Goal: Task Accomplishment & Management: Manage account settings

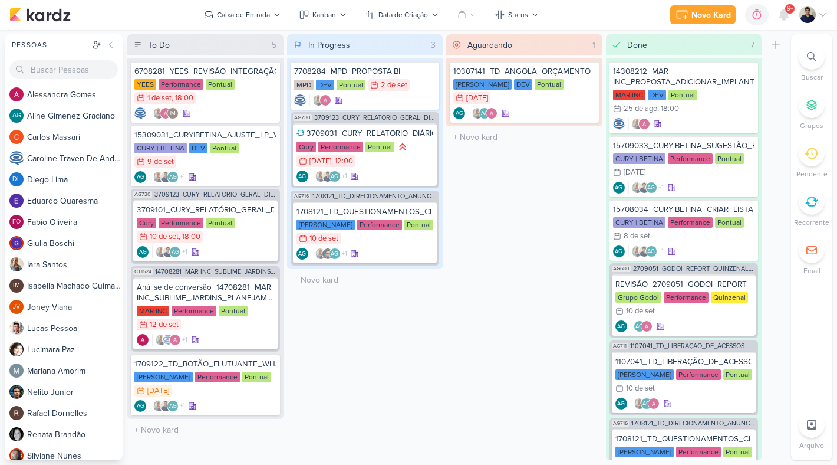
click at [815, 153] on icon at bounding box center [811, 153] width 13 height 13
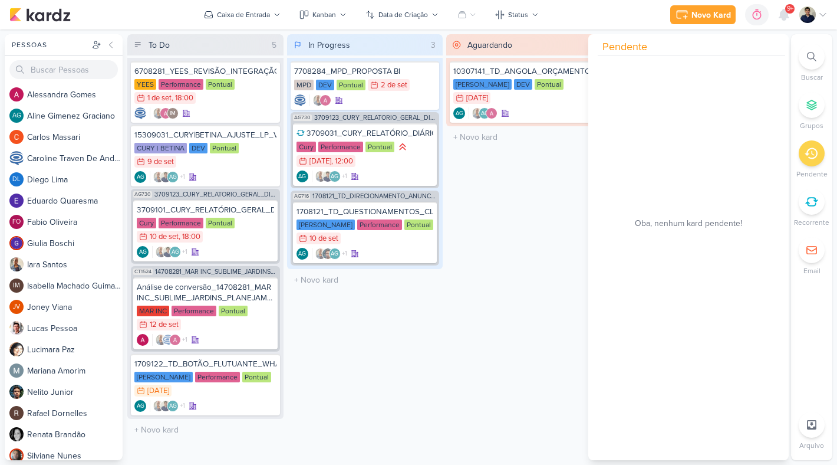
click at [815, 153] on icon at bounding box center [811, 153] width 13 height 13
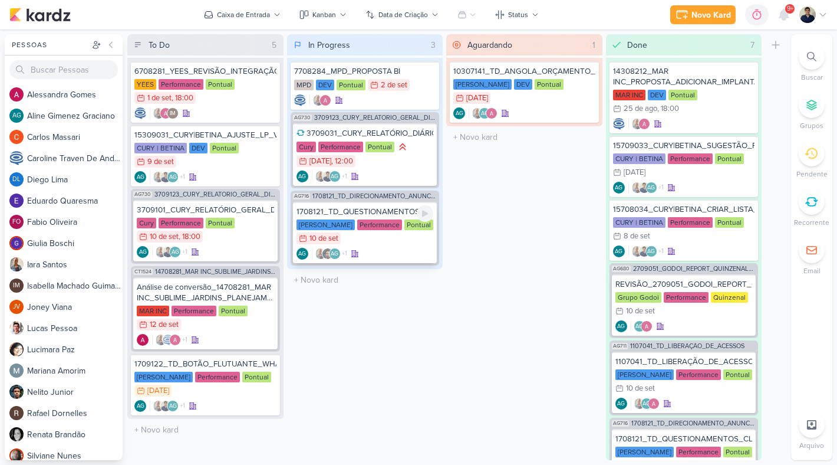
click at [389, 232] on div "[PERSON_NAME] Performance Pontual 10/9 [DATE]" at bounding box center [365, 232] width 137 height 26
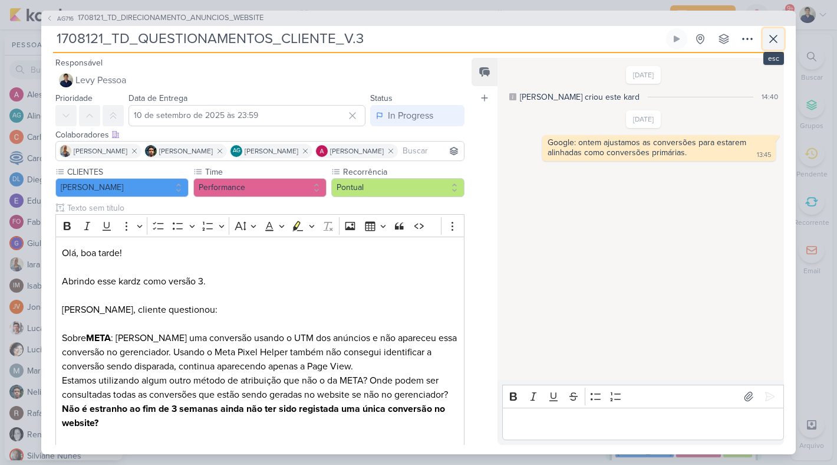
click at [777, 41] on icon at bounding box center [774, 39] width 14 height 14
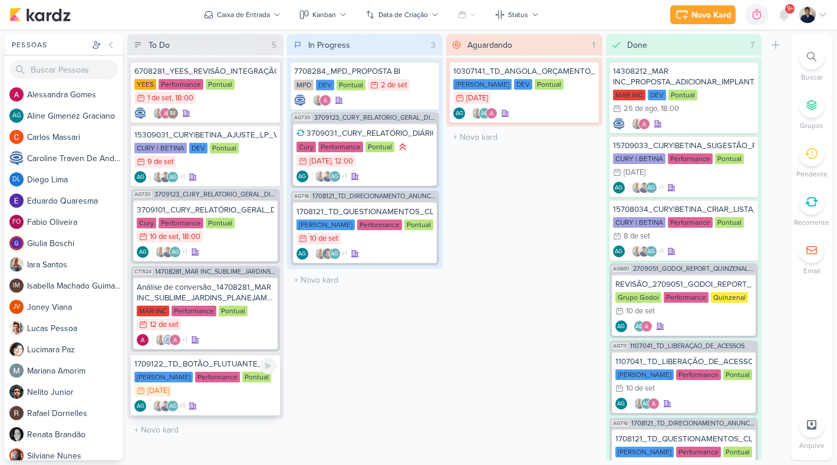
click at [254, 392] on div "[PERSON_NAME] Performance Pontual 15/9 [DATE]" at bounding box center [205, 385] width 142 height 26
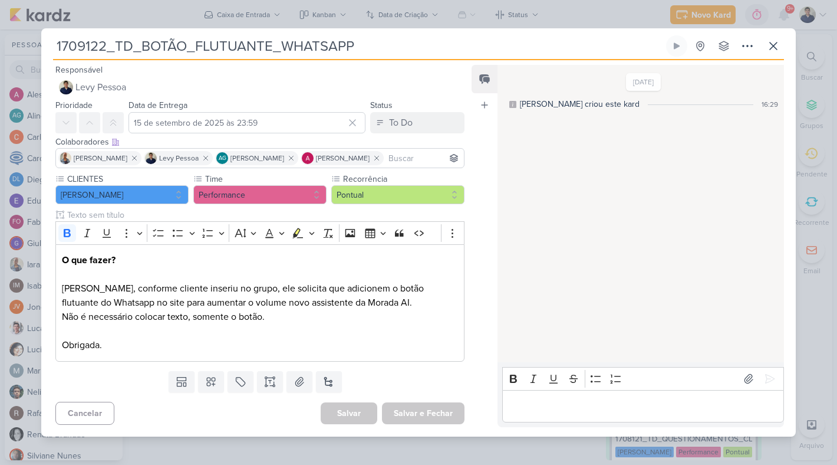
click at [541, 396] on div "Editor editing area: main" at bounding box center [643, 406] width 282 height 32
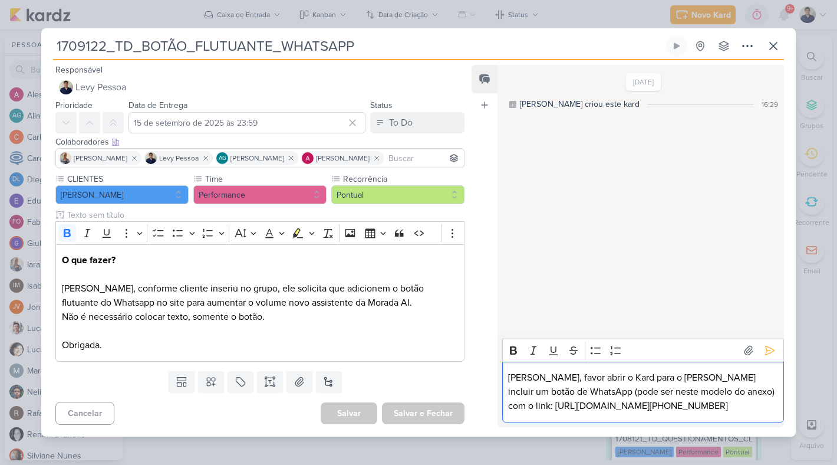
click at [697, 389] on p "[PERSON_NAME], favor abrir o Kard para o [PERSON_NAME] incluir um botão de What…" at bounding box center [642, 391] width 269 height 42
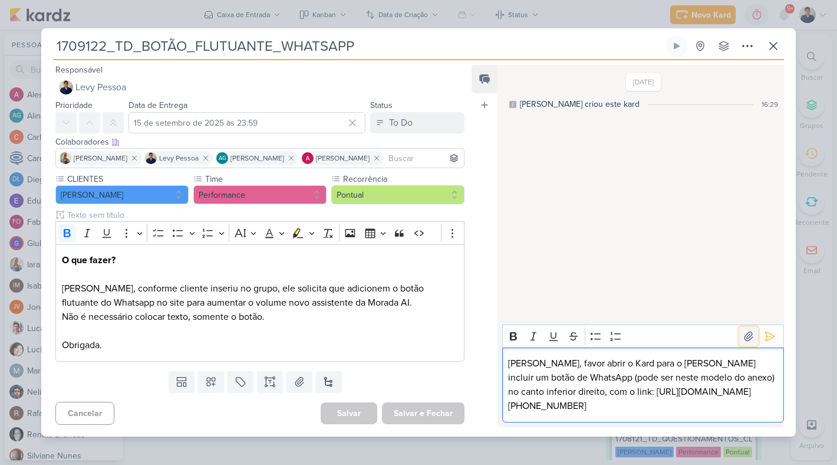
click at [743, 336] on icon at bounding box center [749, 336] width 12 height 12
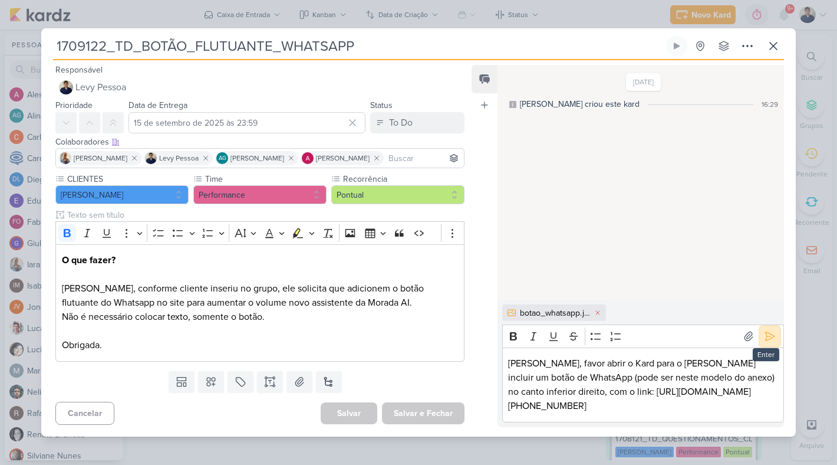
click at [767, 336] on icon at bounding box center [770, 336] width 12 height 12
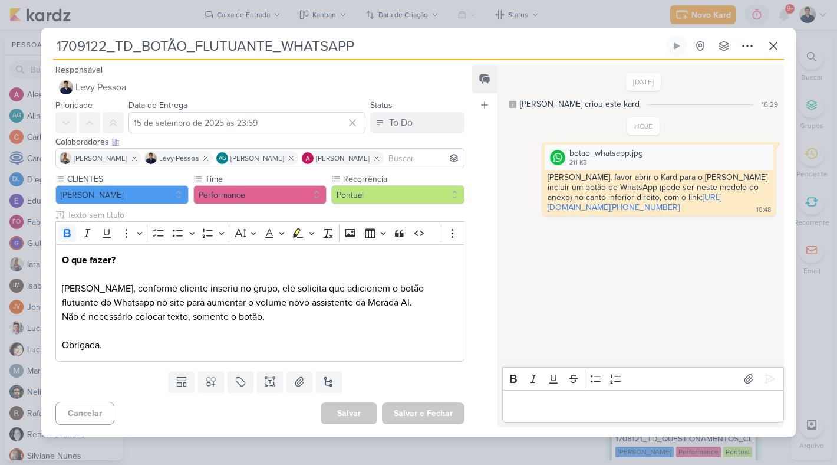
click at [574, 403] on p "Editor editing area: main" at bounding box center [642, 406] width 269 height 14
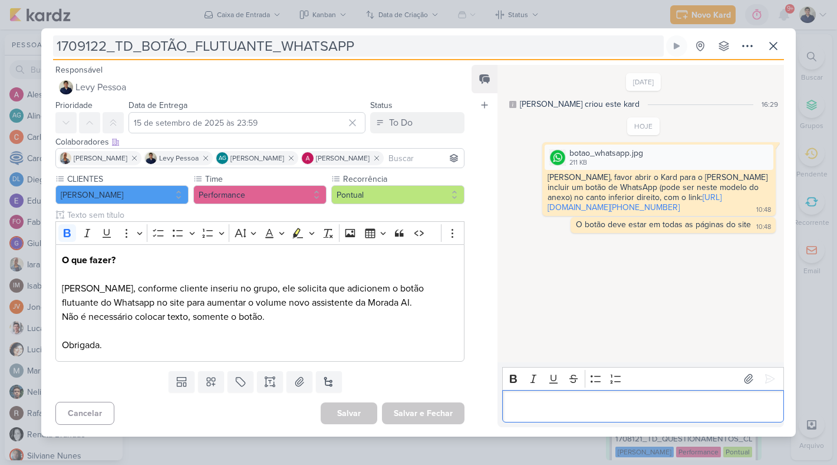
click at [251, 42] on input "1709122_TD_BOTÃO_FLUTUANTE_WHATSAPP" at bounding box center [358, 45] width 611 height 21
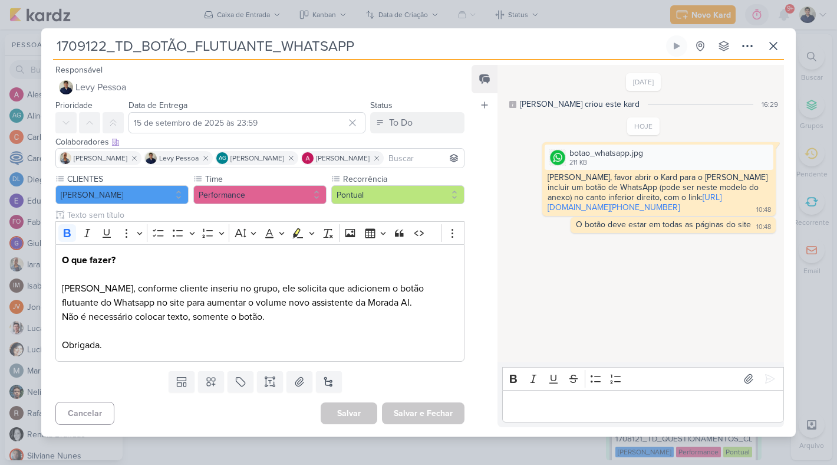
click at [251, 42] on input "1709122_TD_BOTÃO_FLUTUANTE_WHATSAPP" at bounding box center [358, 45] width 611 height 21
click at [772, 45] on icon at bounding box center [773, 45] width 7 height 7
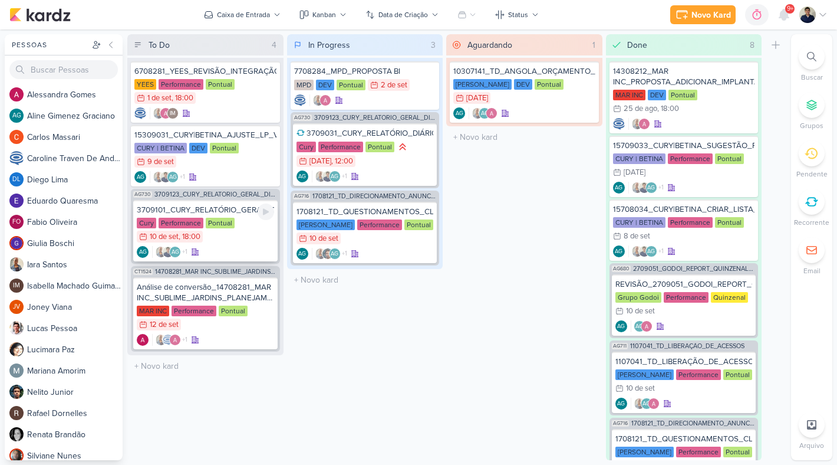
click at [241, 235] on div "Cury Performance Pontual 10/9 [DATE] 18:00" at bounding box center [205, 231] width 137 height 26
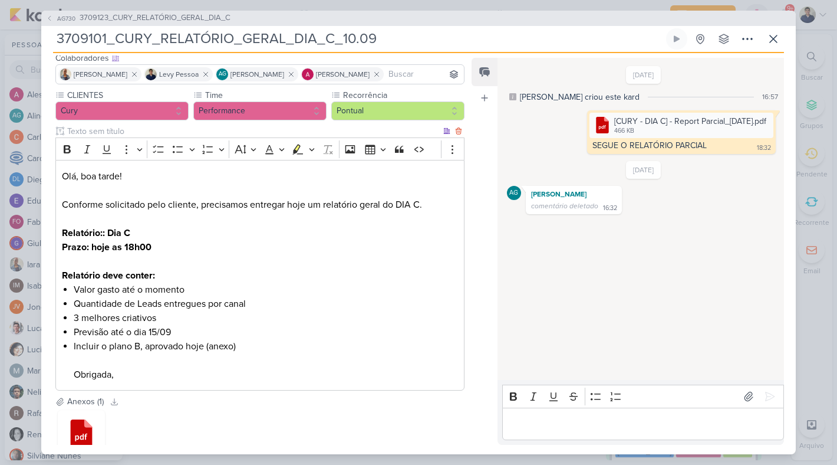
scroll to position [157, 0]
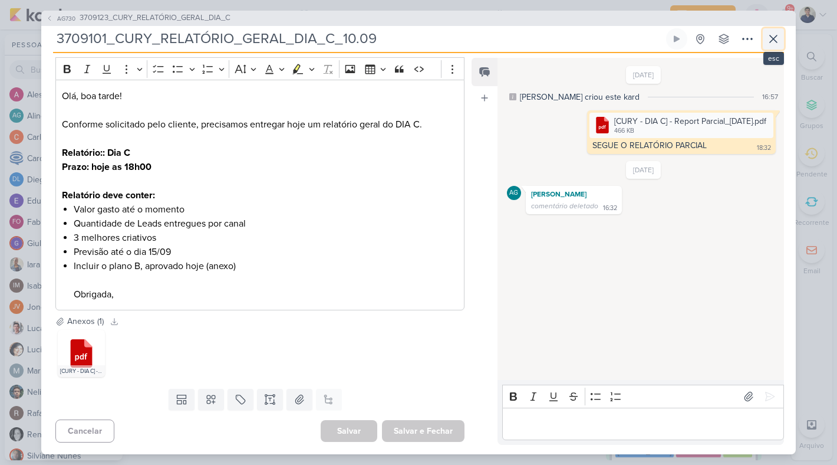
click at [779, 38] on icon at bounding box center [774, 39] width 14 height 14
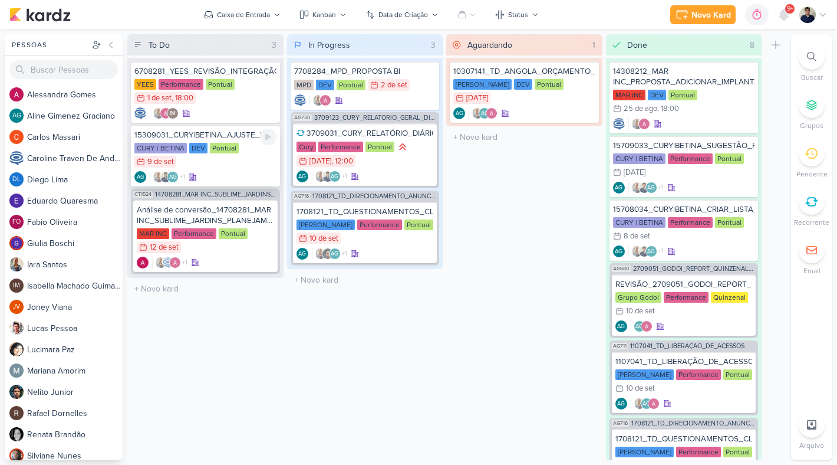
click at [266, 160] on div "CURY | BETINA DEV Pontual 9/9 [DATE]" at bounding box center [205, 156] width 142 height 26
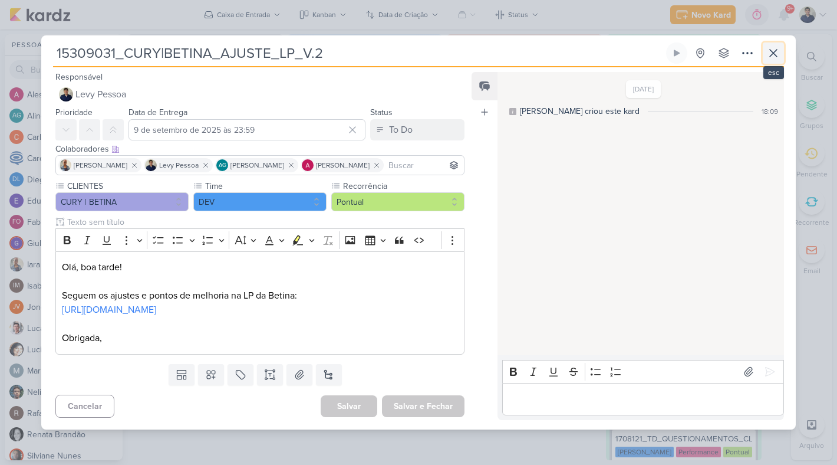
click at [770, 52] on icon at bounding box center [774, 53] width 14 height 14
